Goal: Information Seeking & Learning: Learn about a topic

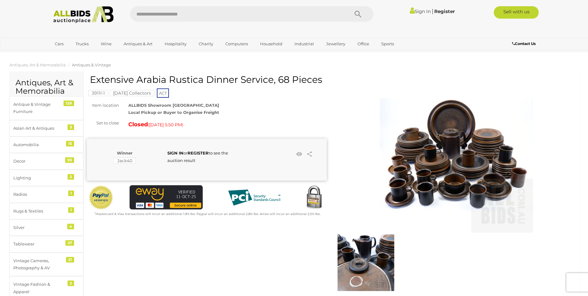
click at [153, 14] on input "text" at bounding box center [236, 14] width 213 height 16
type input "******"
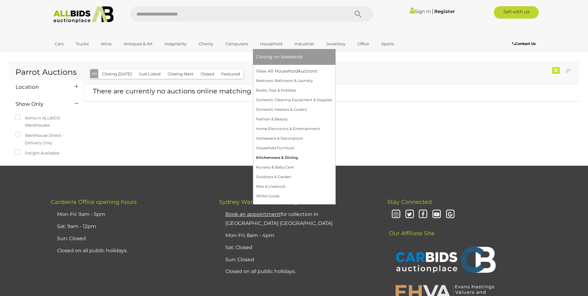
click at [265, 156] on link "Kitchenware & Dining" at bounding box center [294, 158] width 76 height 10
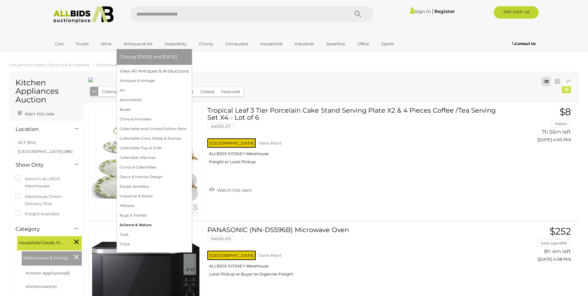
click at [129, 225] on link "Science & Nature" at bounding box center [154, 225] width 69 height 10
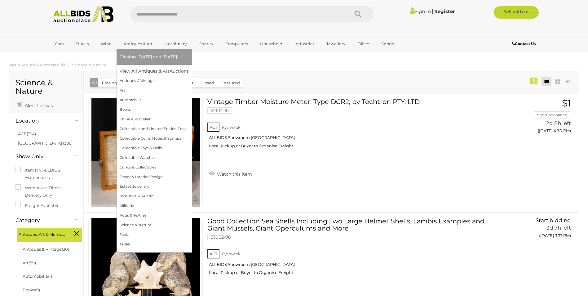
click at [135, 247] on link "Tribal" at bounding box center [154, 244] width 69 height 10
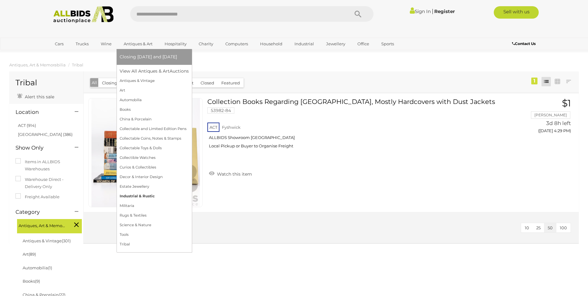
click at [133, 196] on link "Industrial & Rustic" at bounding box center [154, 196] width 69 height 10
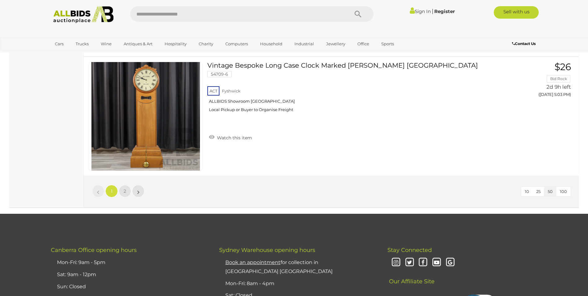
scroll to position [5891, 0]
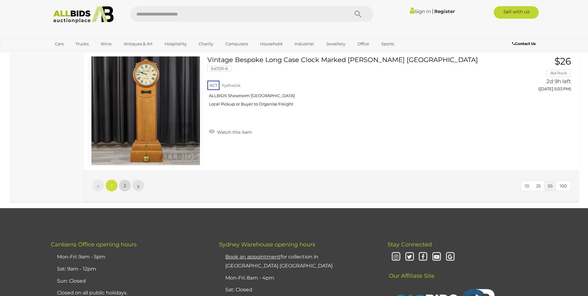
click at [124, 185] on span "2" at bounding box center [125, 186] width 2 height 6
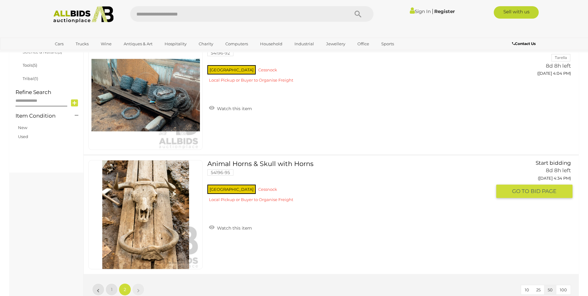
scroll to position [340, 0]
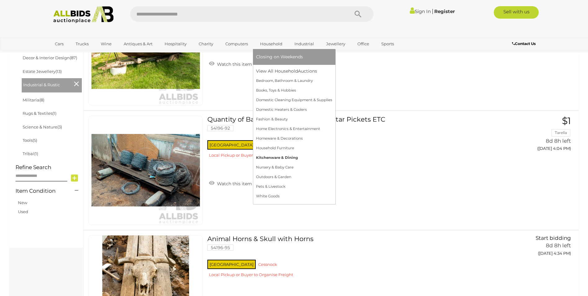
click at [287, 158] on link "Kitchenware & Dining" at bounding box center [294, 158] width 76 height 10
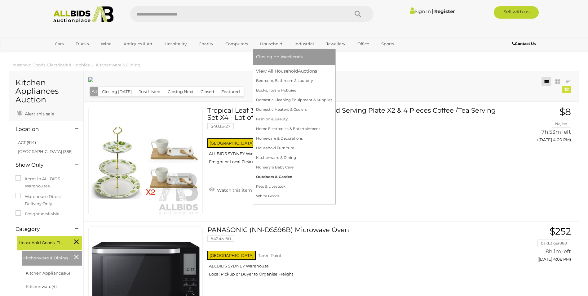
click at [293, 178] on link "Outdoors & Garden" at bounding box center [294, 177] width 76 height 10
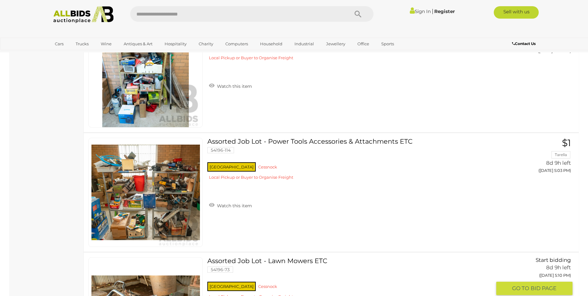
scroll to position [558, 0]
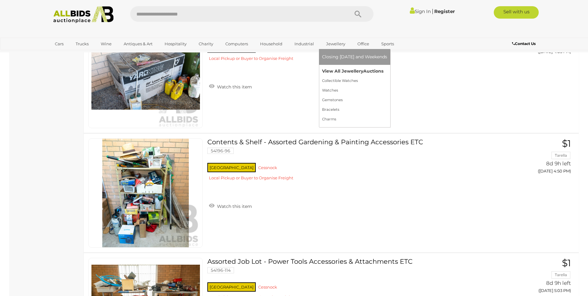
click at [341, 70] on link "View All Jewellery Auctions" at bounding box center [354, 71] width 65 height 10
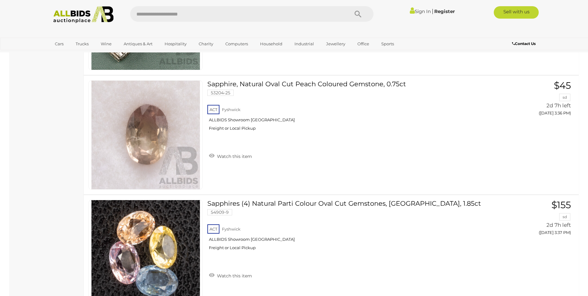
scroll to position [930, 0]
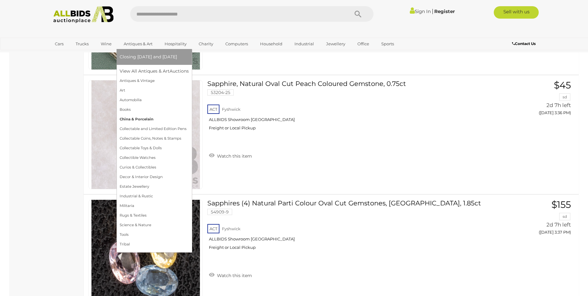
click at [139, 120] on link "China & Porcelain" at bounding box center [154, 119] width 69 height 10
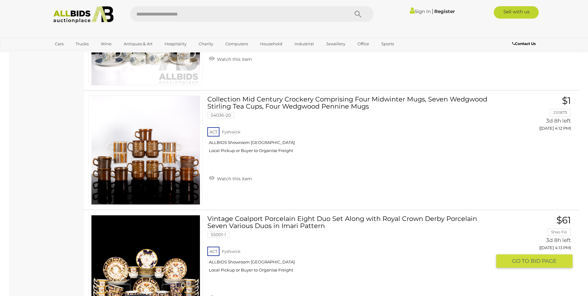
scroll to position [713, 0]
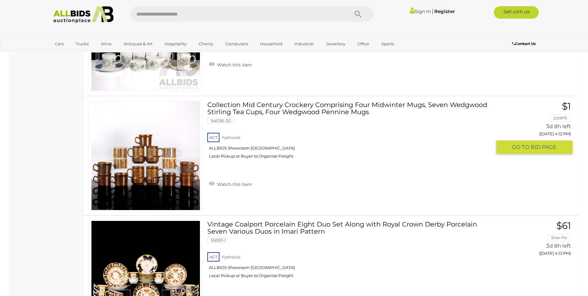
click at [148, 173] on img at bounding box center [145, 155] width 109 height 109
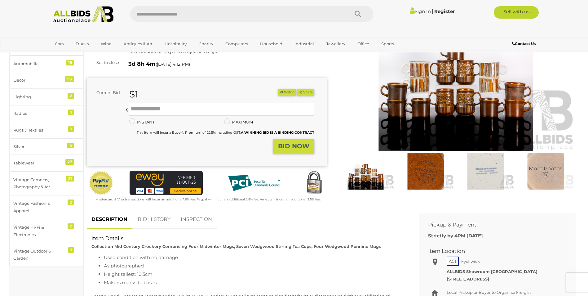
scroll to position [93, 0]
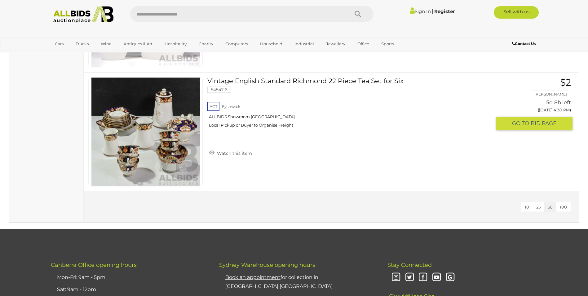
scroll to position [1583, 0]
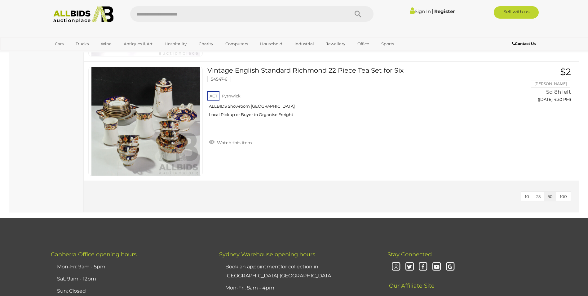
click at [565, 195] on span "100" at bounding box center [563, 196] width 7 height 5
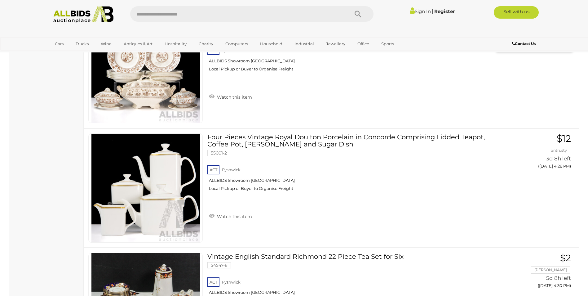
scroll to position [1583, 0]
